Goal: Transaction & Acquisition: Subscribe to service/newsletter

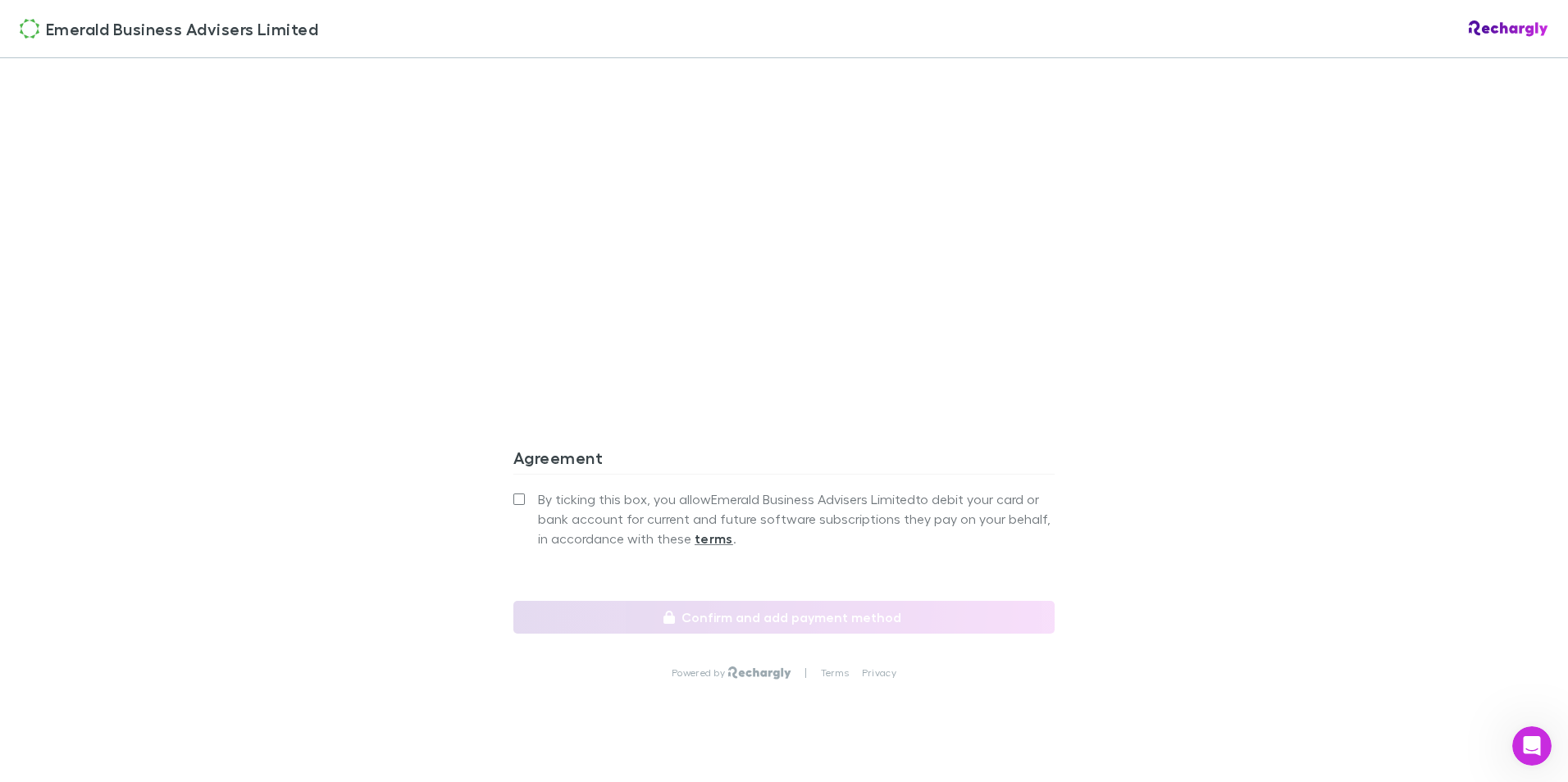
scroll to position [1324, 0]
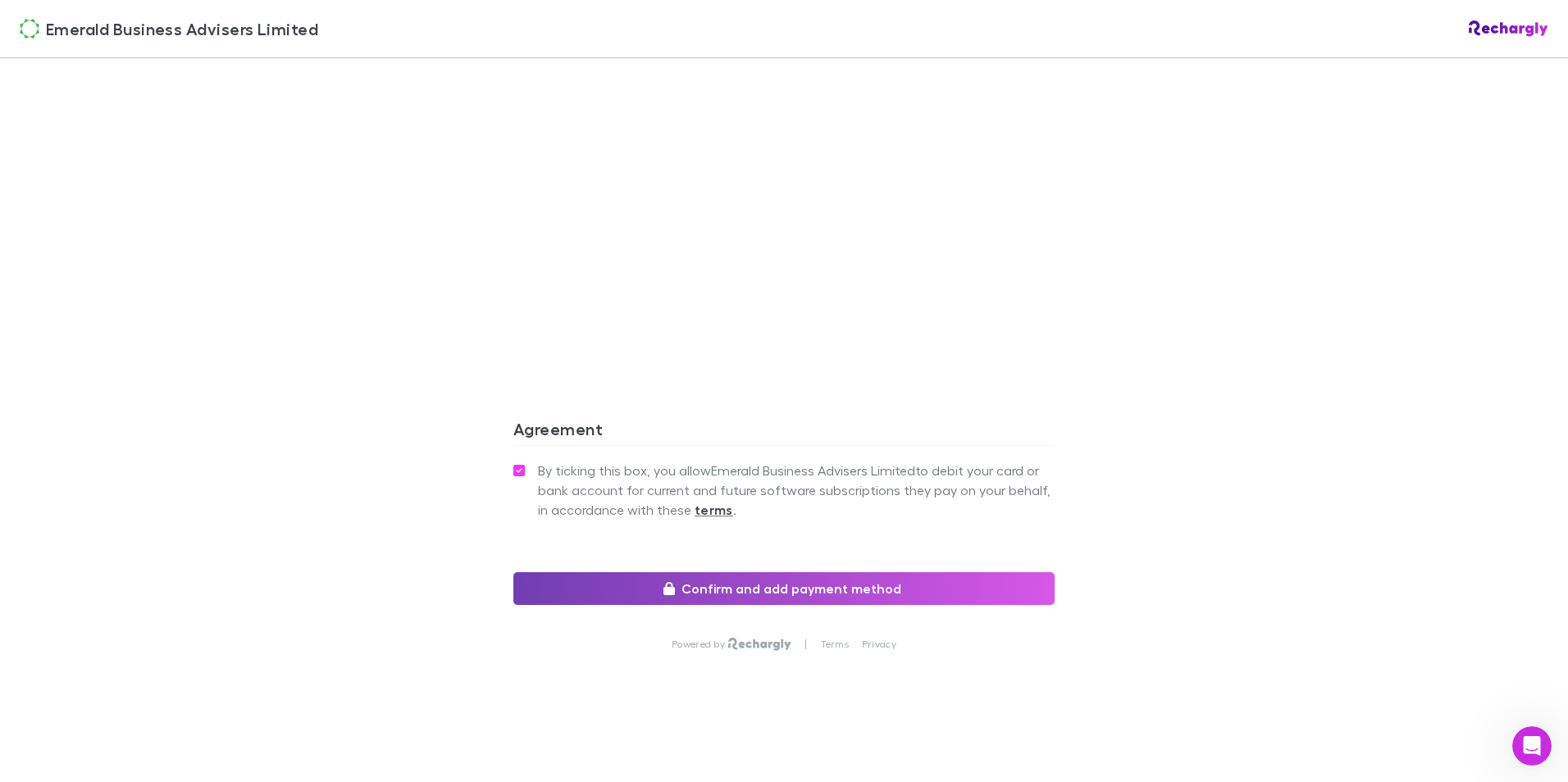
click at [818, 589] on button "Confirm and add payment method" at bounding box center [784, 588] width 541 height 33
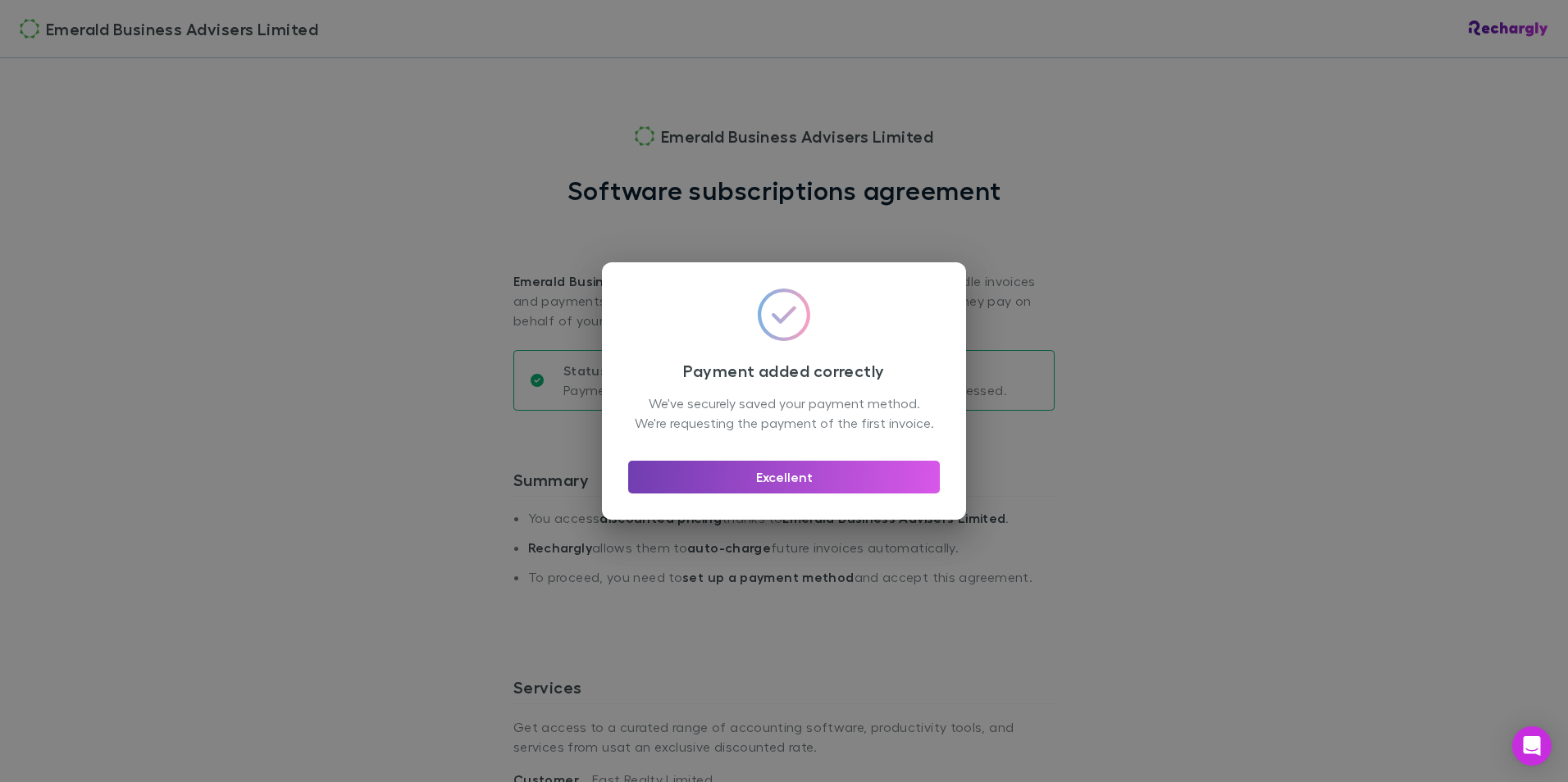
click at [806, 484] on button "Excellent" at bounding box center [784, 476] width 311 height 33
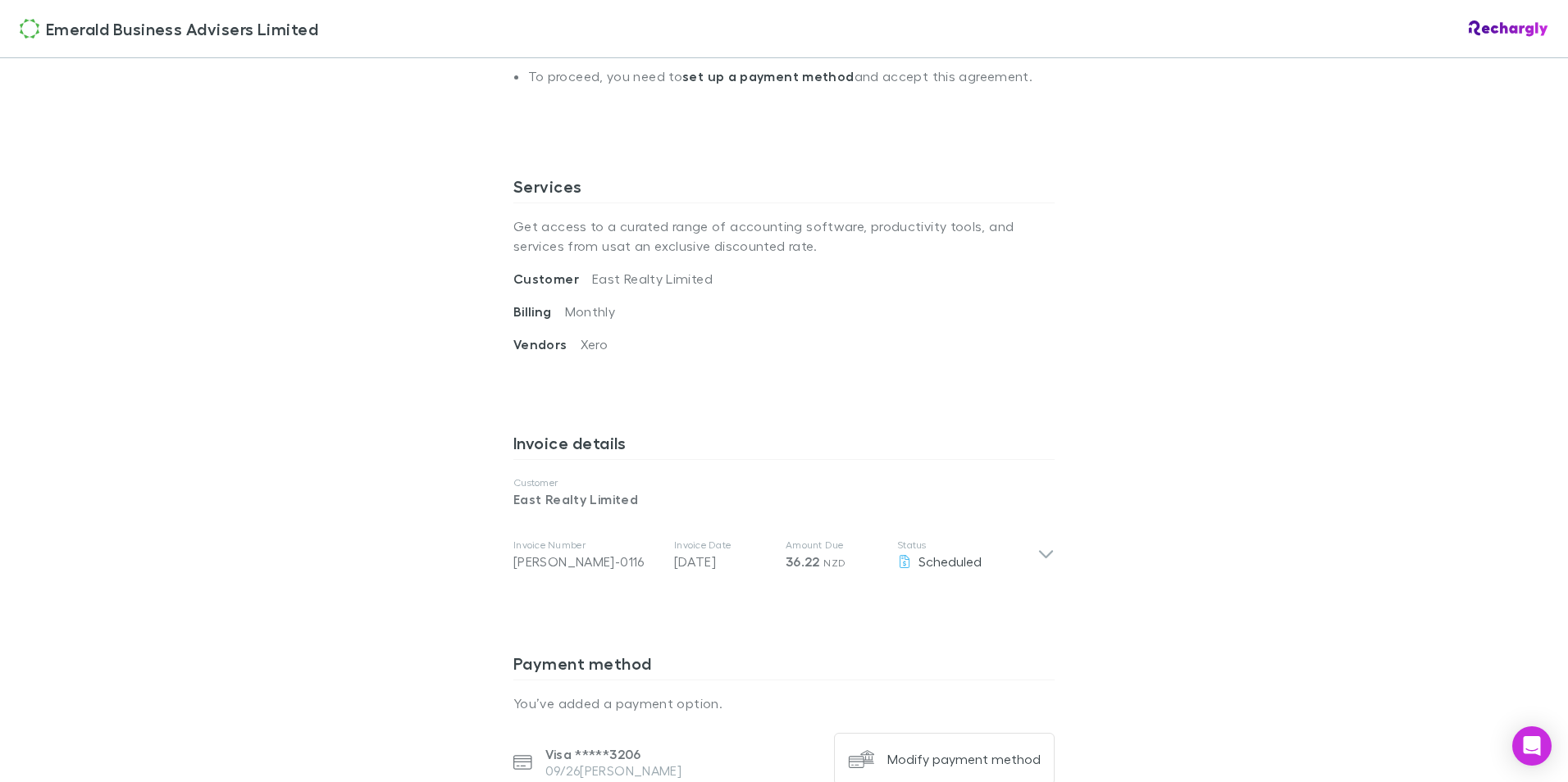
scroll to position [496, 0]
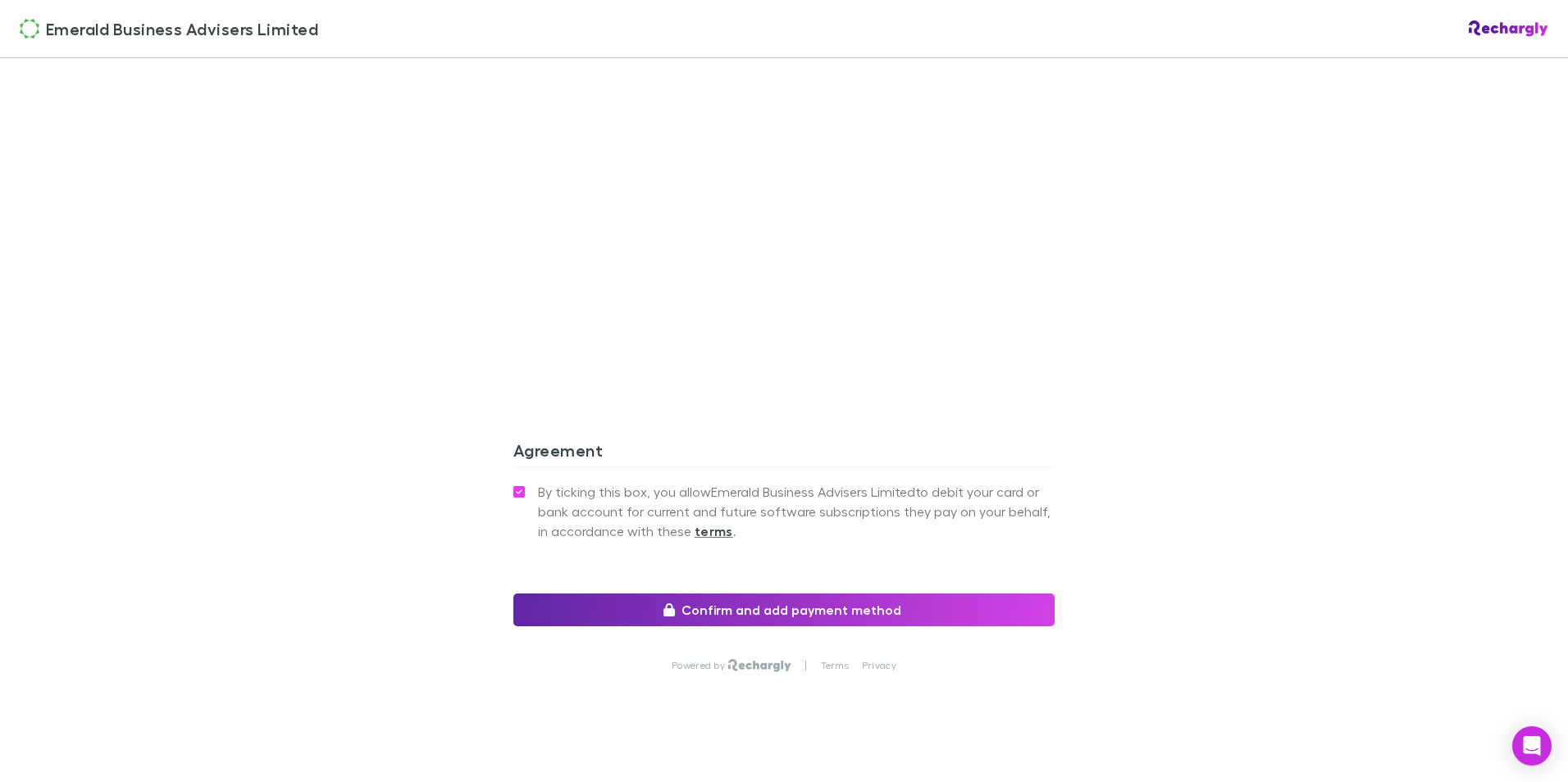
scroll to position [1311, 0]
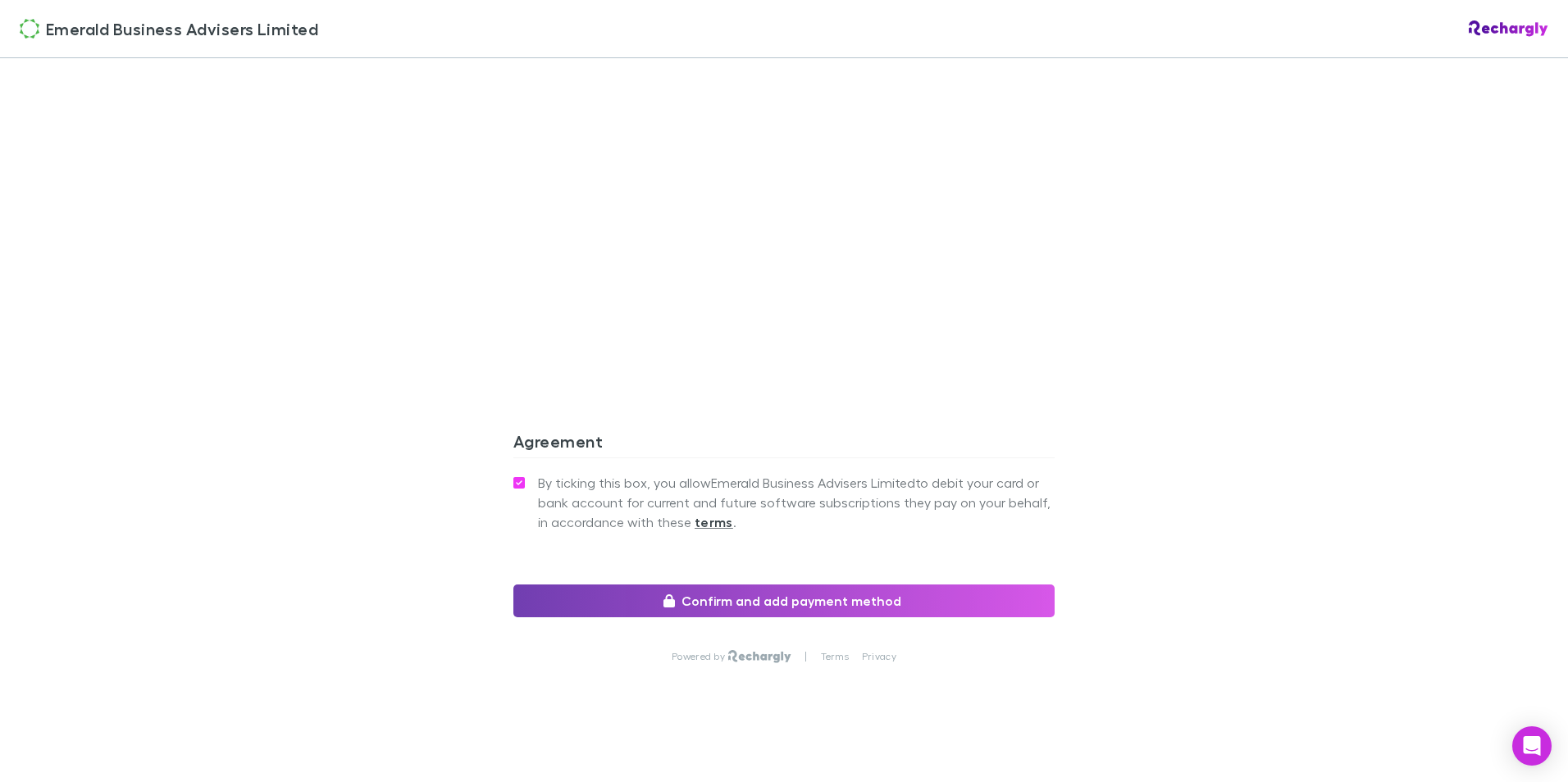
click at [765, 601] on button "Confirm and add payment method" at bounding box center [784, 600] width 541 height 33
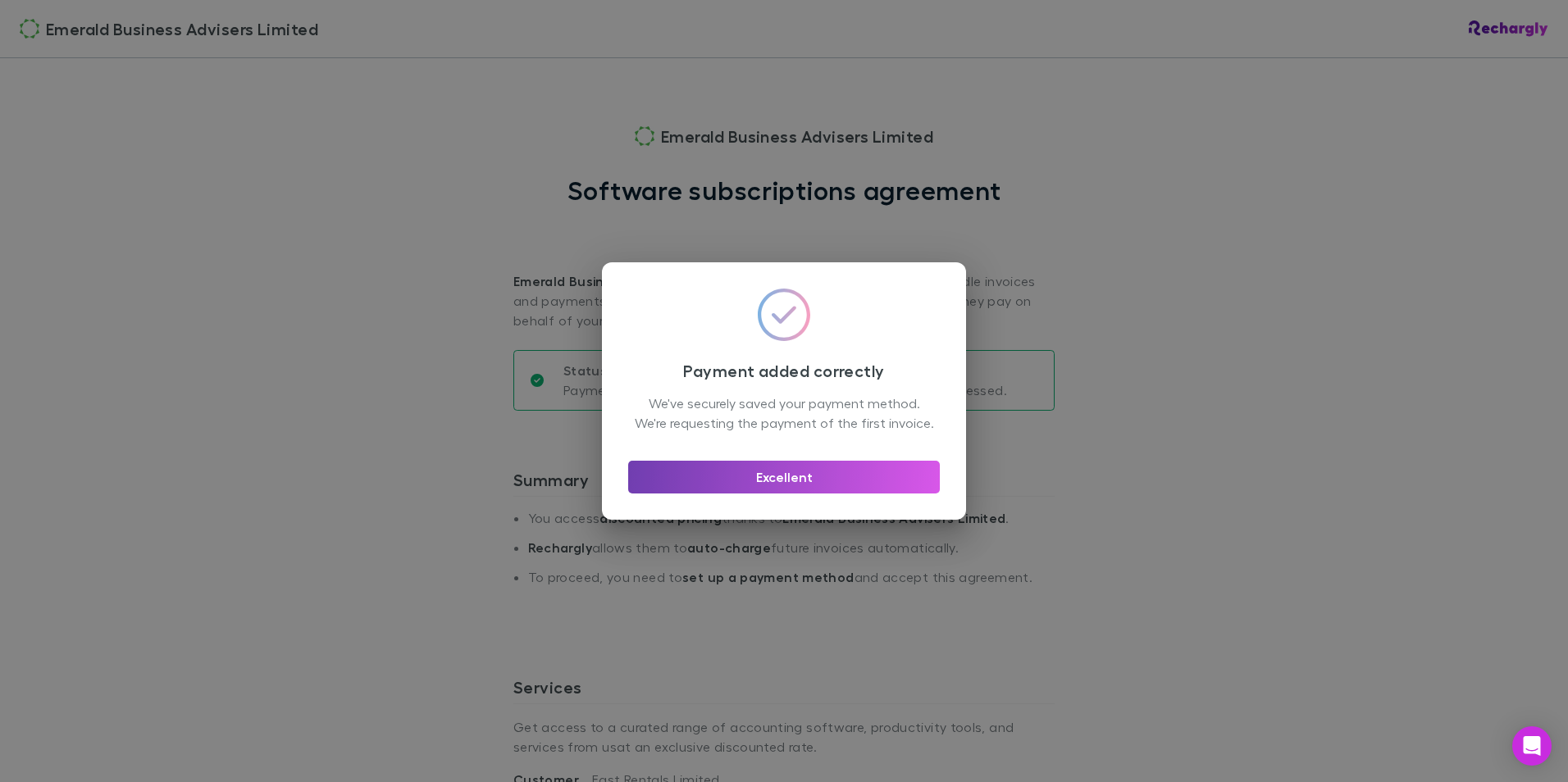
click at [790, 485] on button "Excellent" at bounding box center [784, 476] width 311 height 33
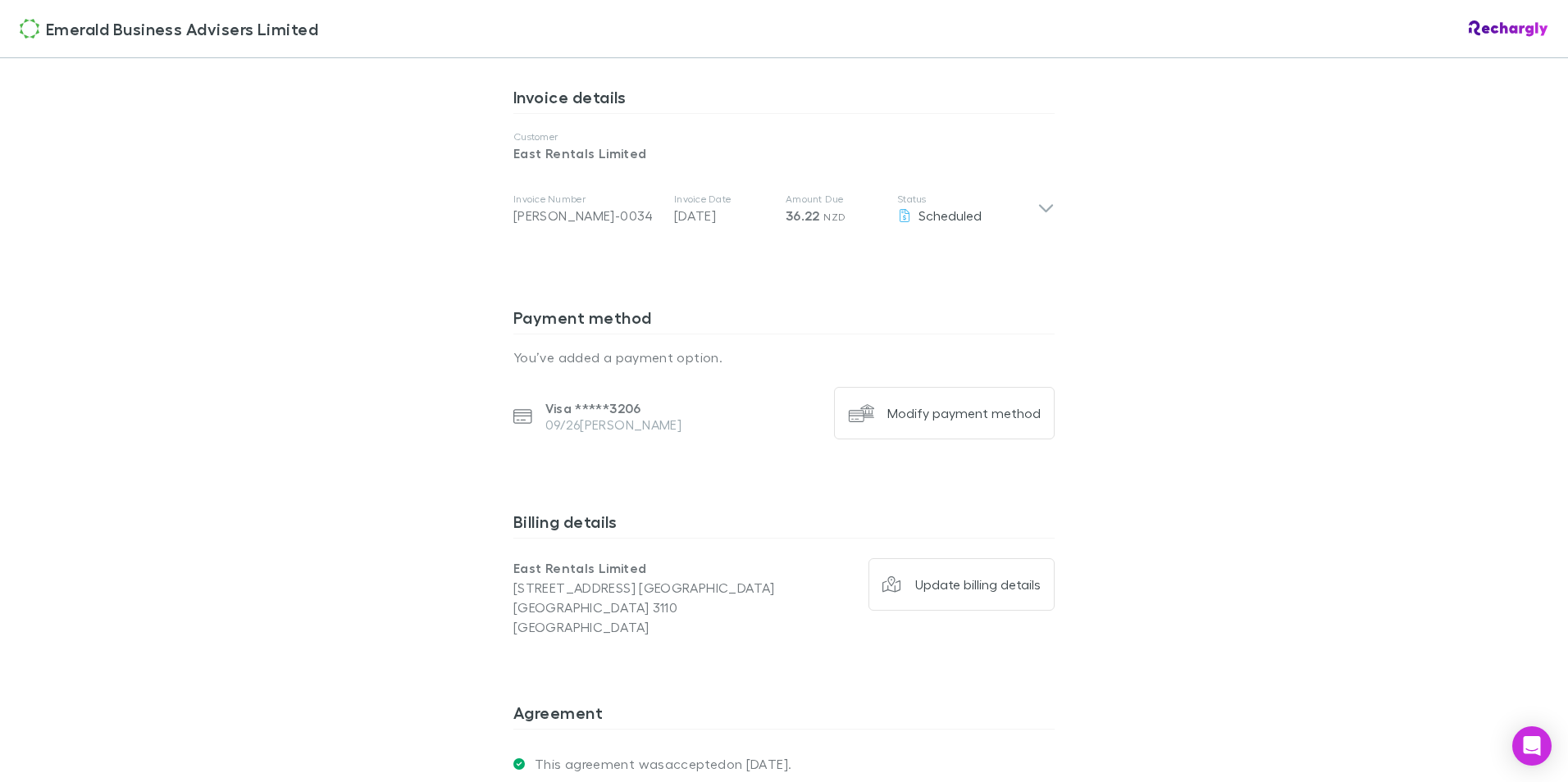
scroll to position [824, 0]
